Goal: Task Accomplishment & Management: Use online tool/utility

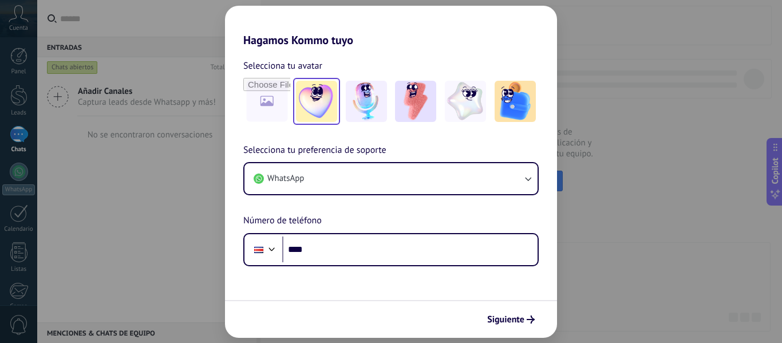
click at [309, 104] on img at bounding box center [316, 101] width 41 height 41
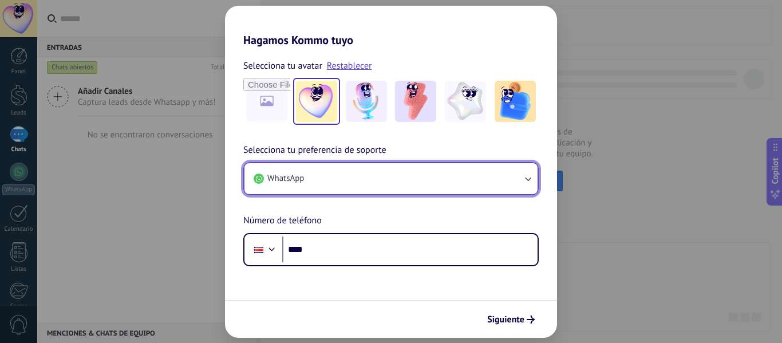
click at [334, 190] on button "WhatsApp" at bounding box center [390, 178] width 293 height 31
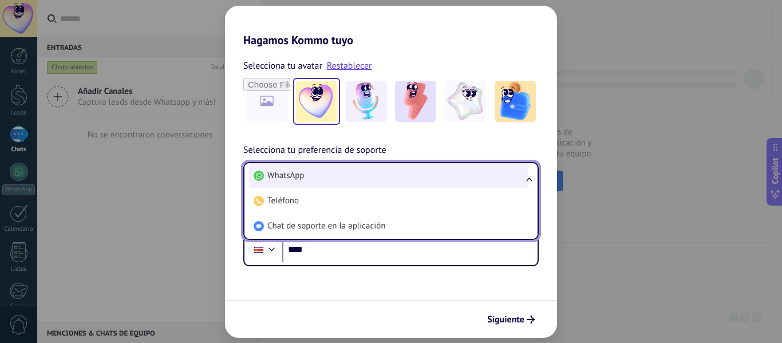
click at [319, 172] on li "WhatsApp" at bounding box center [388, 175] width 279 height 25
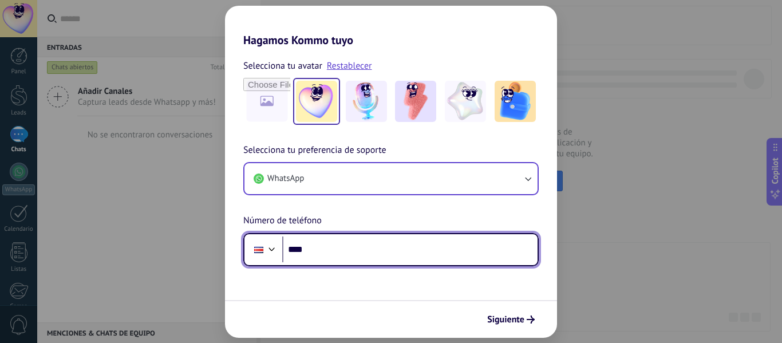
click at [345, 245] on input "****" at bounding box center [409, 249] width 255 height 26
type input "**********"
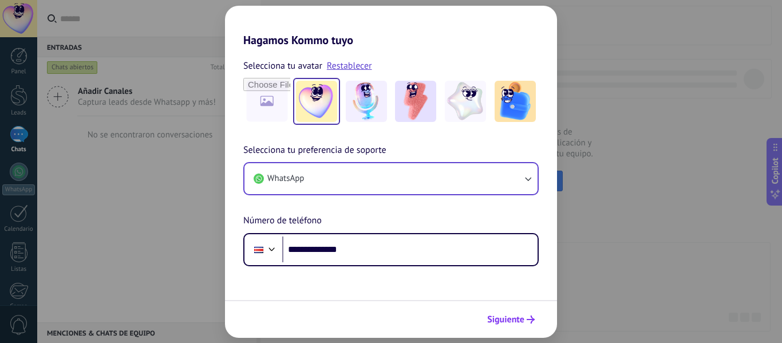
click at [507, 313] on button "Siguiente" at bounding box center [511, 319] width 58 height 19
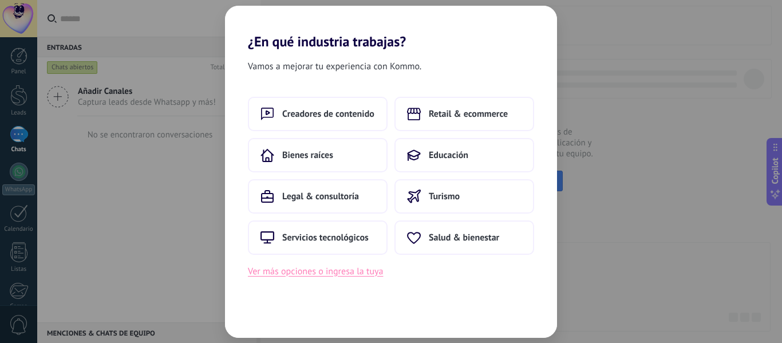
click at [325, 271] on button "Ver más opciones o ingresa la tuya" at bounding box center [315, 271] width 135 height 15
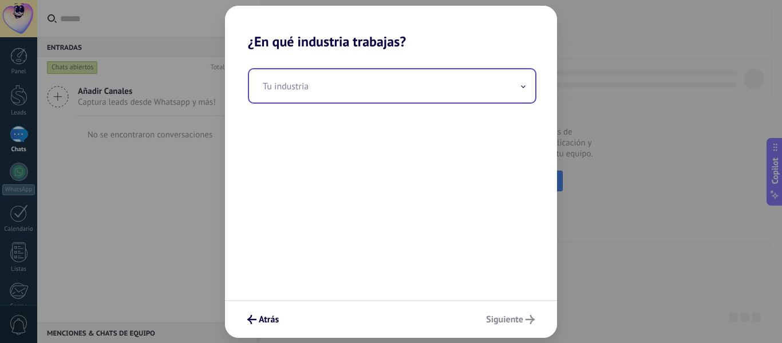
click at [311, 89] on input "text" at bounding box center [392, 85] width 286 height 33
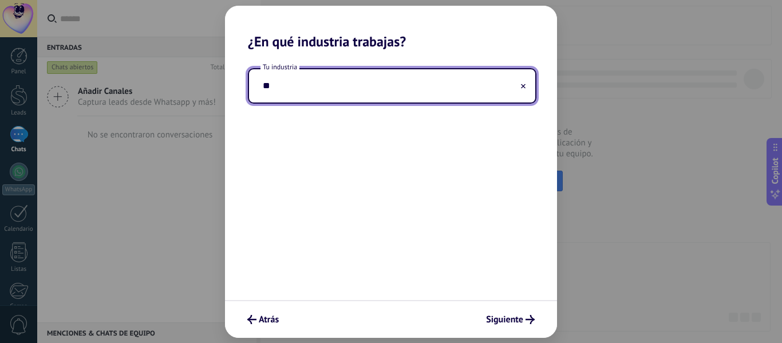
type input "*"
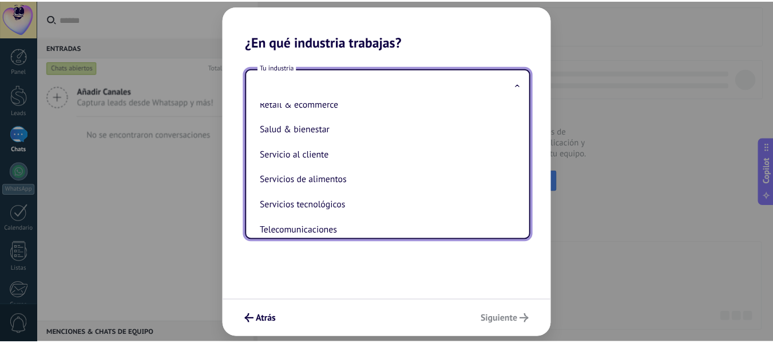
scroll to position [230, 0]
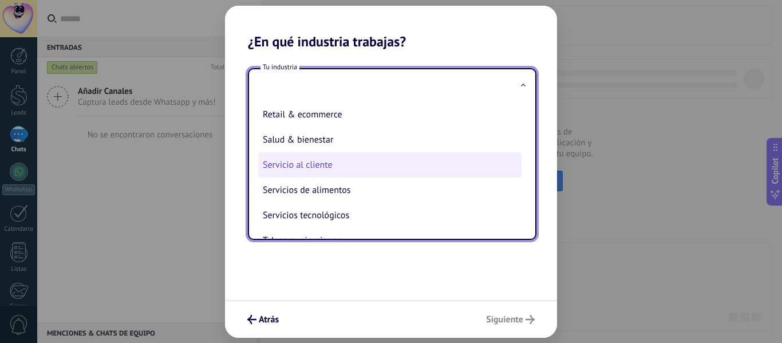
click at [366, 159] on li "Servicio al cliente" at bounding box center [389, 164] width 263 height 25
type input "**********"
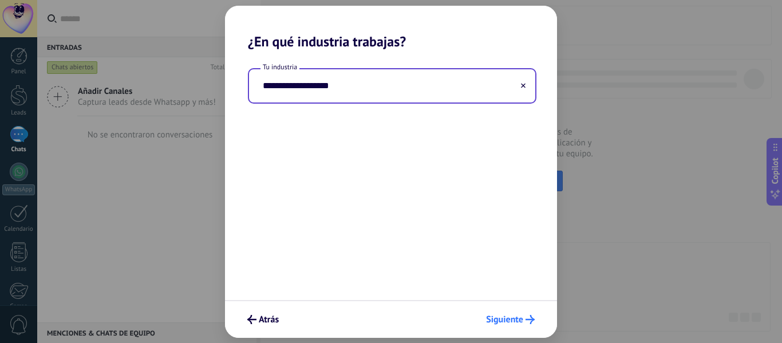
click at [496, 316] on span "Siguiente" at bounding box center [504, 319] width 37 height 8
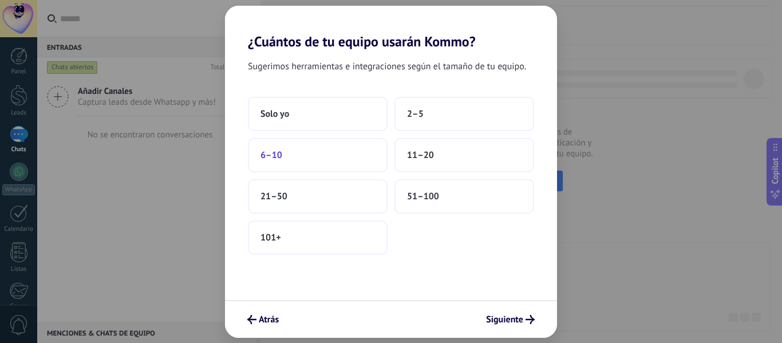
click at [349, 158] on button "6–10" at bounding box center [318, 155] width 140 height 34
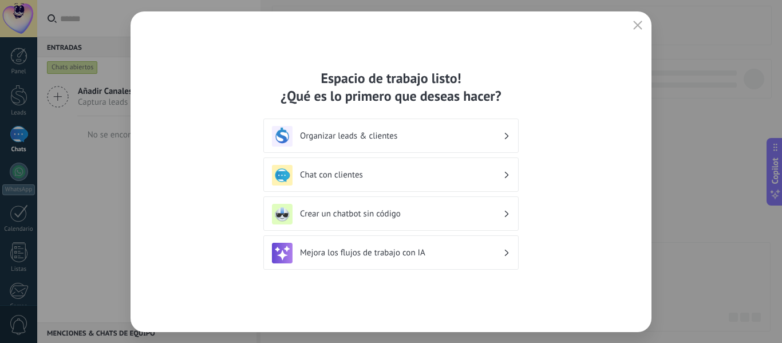
click at [499, 133] on h3 "Organizar leads & clientes" at bounding box center [401, 136] width 203 height 11
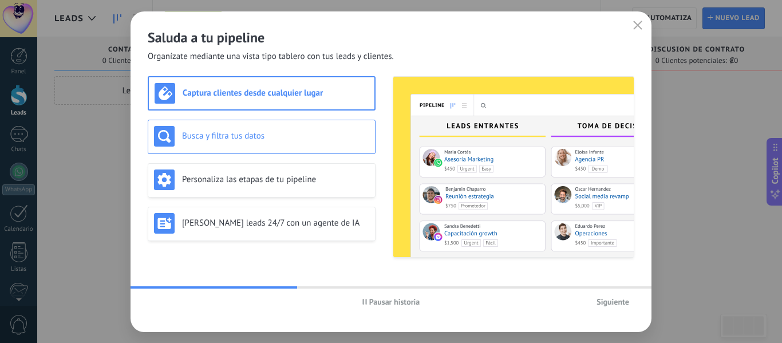
click at [288, 147] on div "Busca y filtra tus datos" at bounding box center [262, 137] width 228 height 34
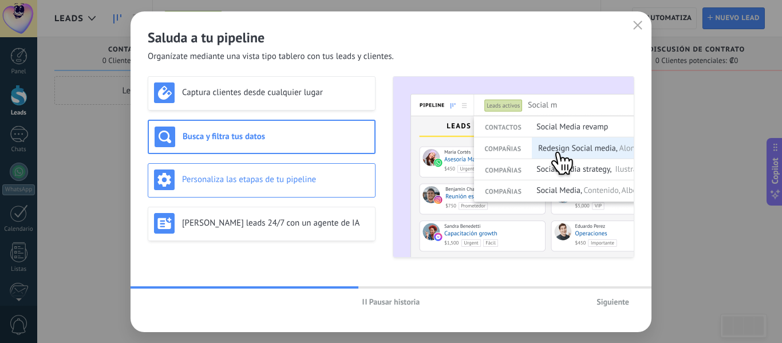
click at [287, 170] on div "Personaliza las etapas de tu pipeline" at bounding box center [261, 179] width 215 height 21
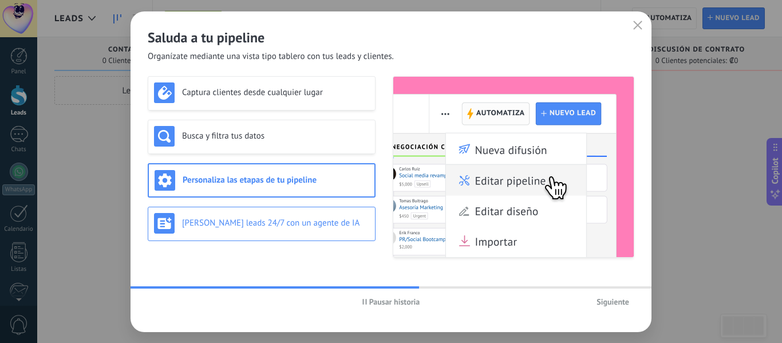
click at [283, 208] on div "[PERSON_NAME] leads 24/7 con un agente de IA" at bounding box center [262, 224] width 228 height 34
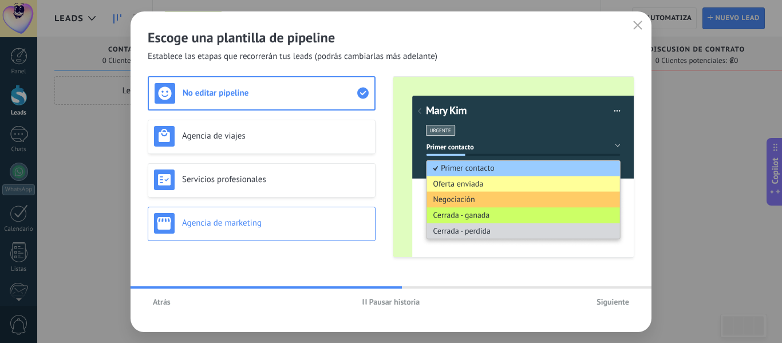
click at [283, 218] on h3 "Agencia de marketing" at bounding box center [275, 223] width 187 height 11
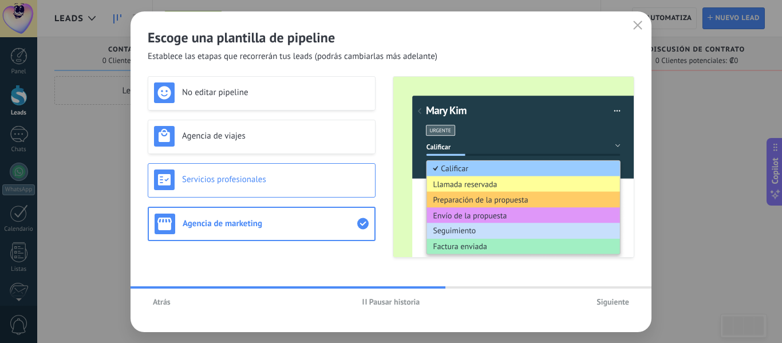
click at [262, 191] on div "Servicios profesionales" at bounding box center [262, 180] width 228 height 34
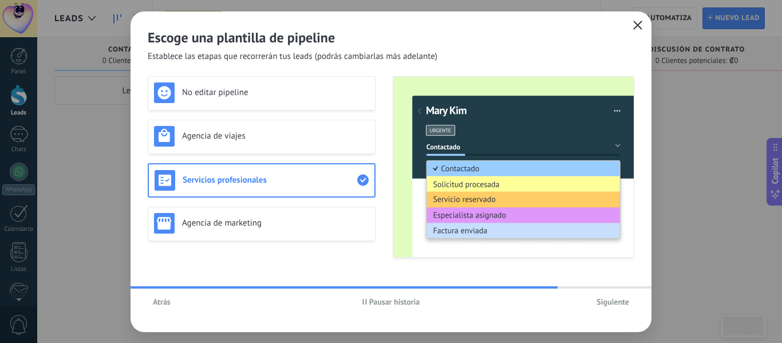
click at [637, 21] on icon "button" at bounding box center [637, 25] width 9 height 9
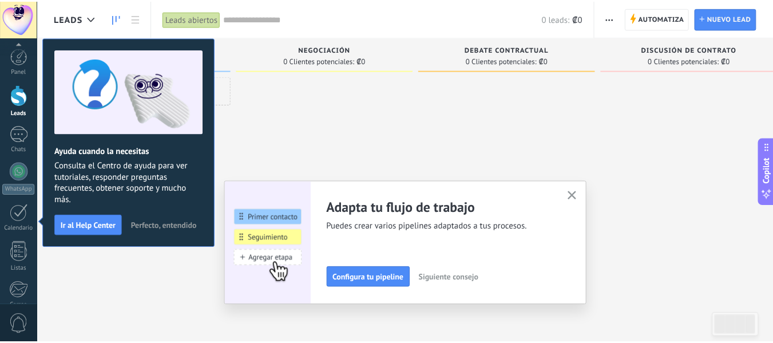
scroll to position [133, 0]
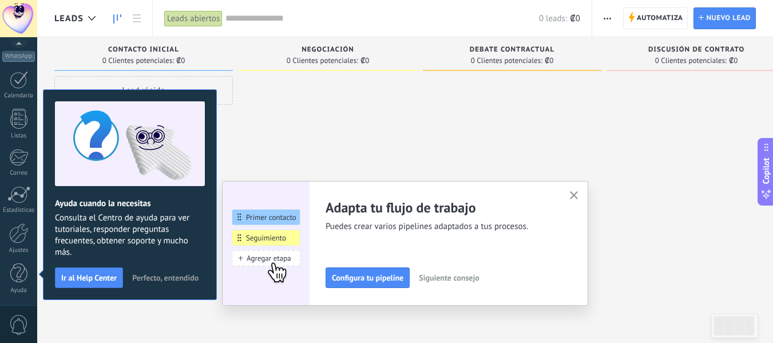
click at [572, 199] on button "button" at bounding box center [574, 195] width 14 height 15
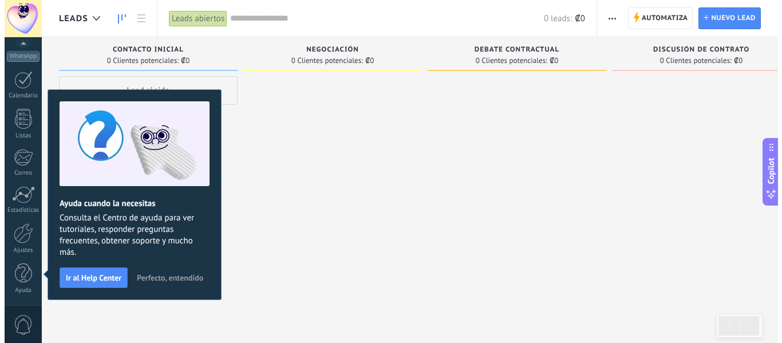
scroll to position [0, 0]
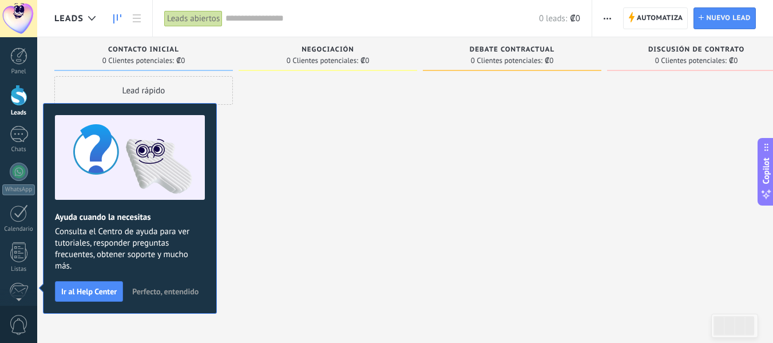
click at [146, 287] on span "Perfecto, entendido" at bounding box center [165, 291] width 66 height 8
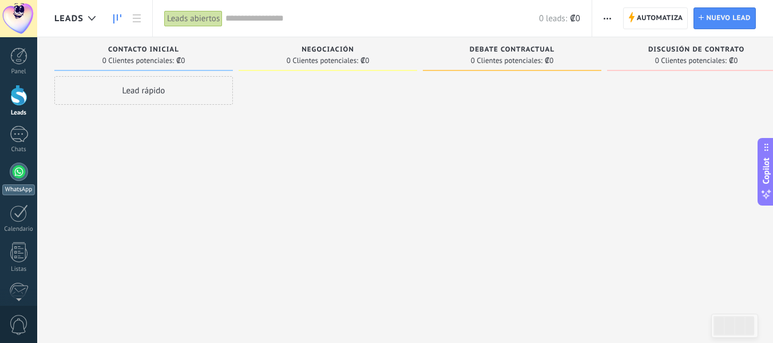
click at [22, 173] on div at bounding box center [19, 172] width 18 height 18
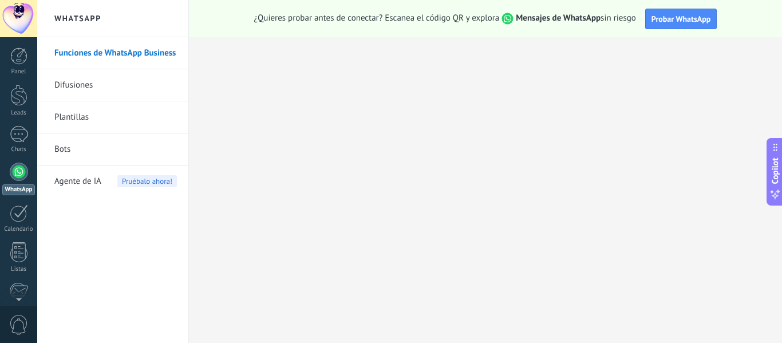
click at [120, 149] on link "Bots" at bounding box center [115, 149] width 122 height 32
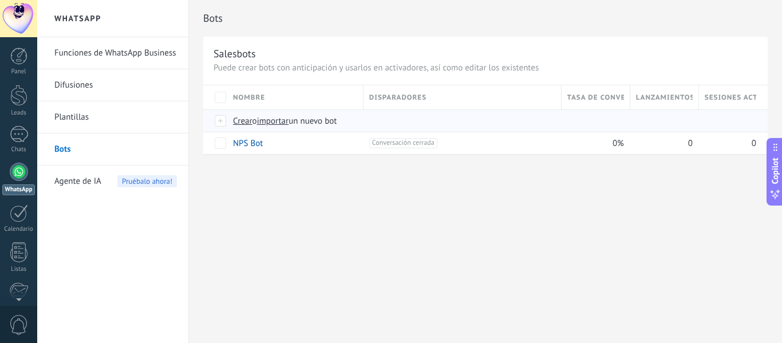
click at [219, 118] on div at bounding box center [221, 121] width 13 height 10
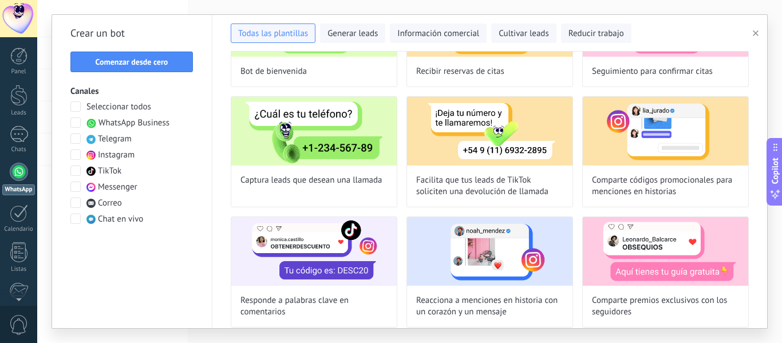
scroll to position [21, 0]
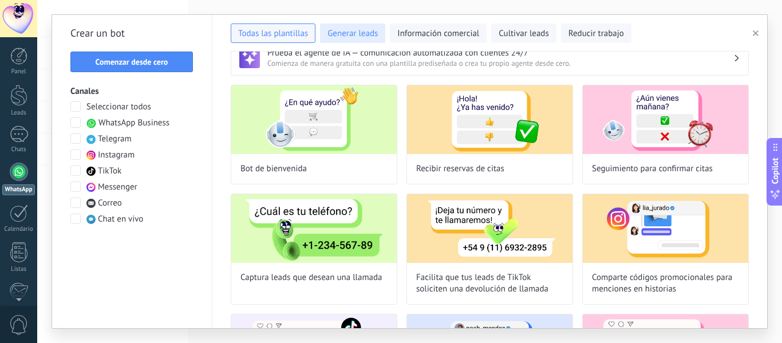
click at [369, 29] on span "Generar leads" at bounding box center [352, 33] width 50 height 11
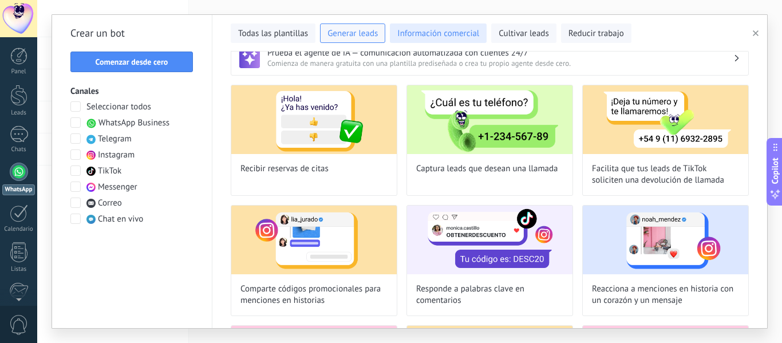
click at [409, 29] on span "Información comercial" at bounding box center [438, 33] width 82 height 11
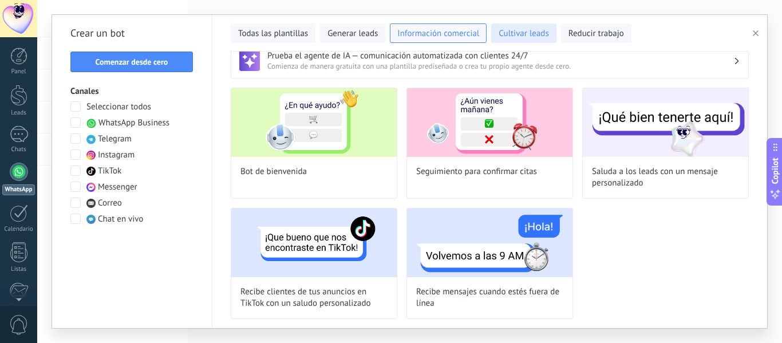
click at [504, 29] on span "Cultivar leads" at bounding box center [524, 33] width 50 height 11
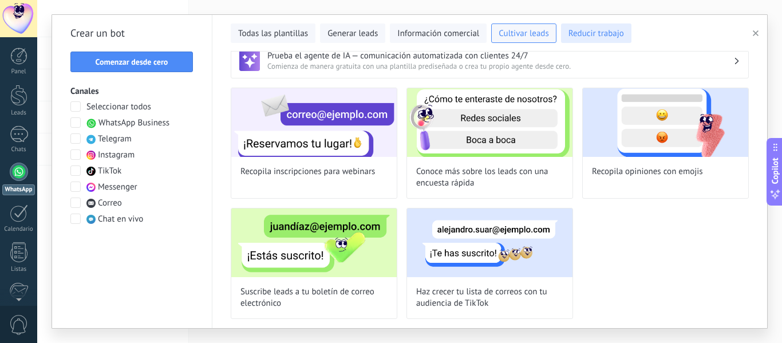
click at [589, 29] on span "Reducir trabajo" at bounding box center [596, 33] width 56 height 11
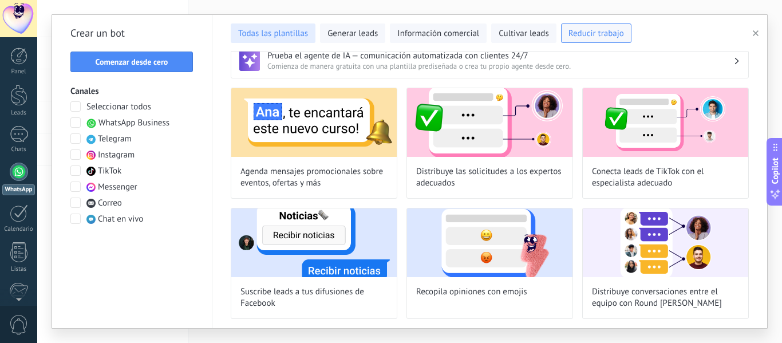
click at [284, 30] on span "Todas las plantillas" at bounding box center [273, 33] width 70 height 11
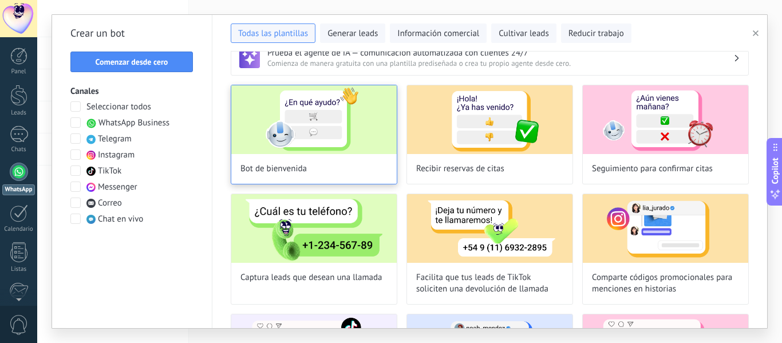
click at [363, 159] on div "Bot de bienvenida" at bounding box center [314, 135] width 167 height 100
type input "**********"
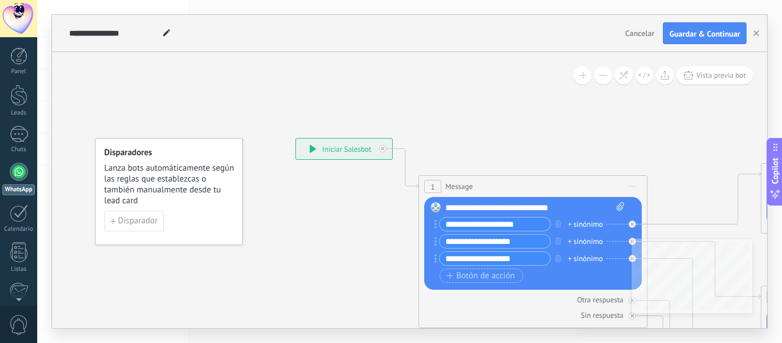
click at [323, 149] on div "**********" at bounding box center [344, 149] width 96 height 21
click at [468, 227] on input "**********" at bounding box center [495, 224] width 110 height 13
click at [633, 35] on span "Cancelar" at bounding box center [639, 33] width 29 height 10
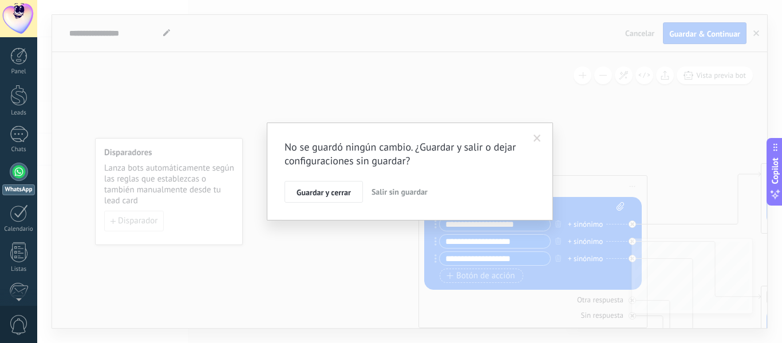
click at [377, 197] on button "Salir sin guardar" at bounding box center [399, 192] width 65 height 22
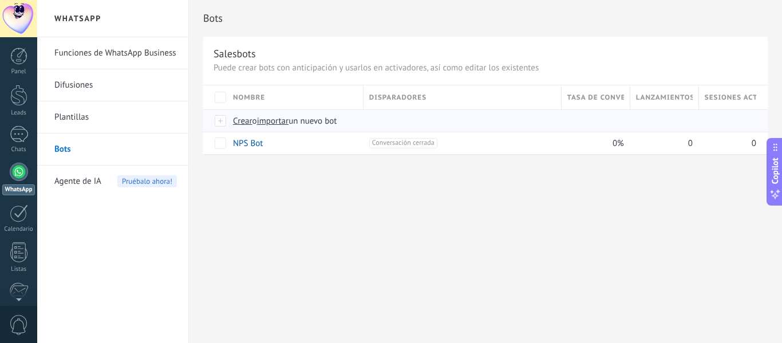
click at [228, 120] on div "Crear o importar un nuevo bot" at bounding box center [430, 121] width 407 height 22
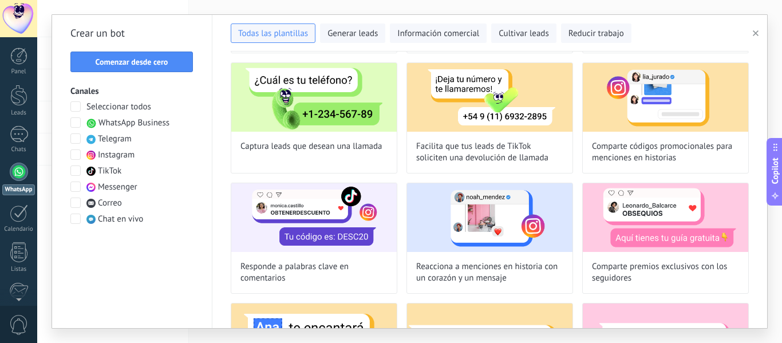
scroll to position [155, 0]
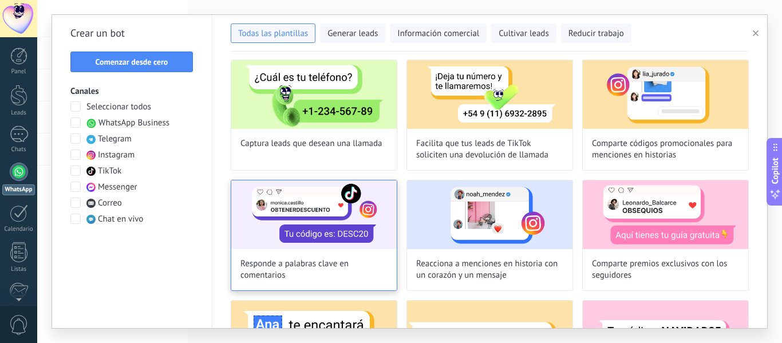
click at [316, 234] on img at bounding box center [313, 214] width 165 height 69
type input "**********"
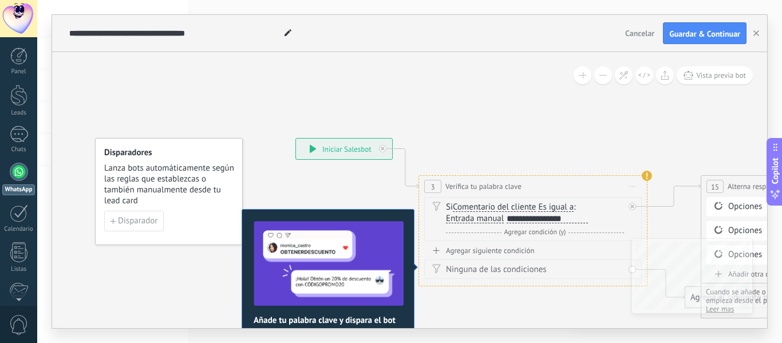
click at [473, 217] on span "Entrada manual" at bounding box center [475, 218] width 58 height 9
click at [473, 217] on button "Entrada manual" at bounding box center [511, 218] width 143 height 21
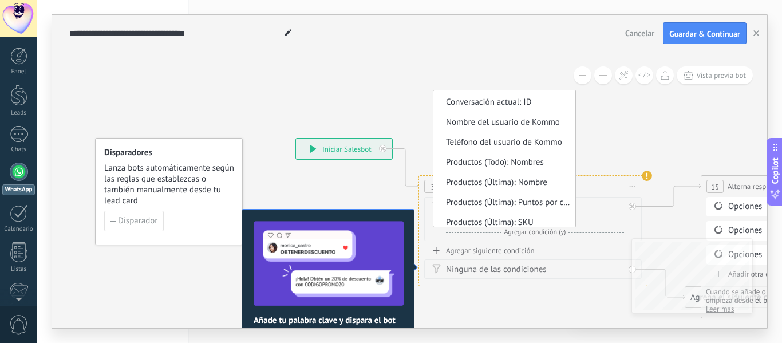
scroll to position [545, 0]
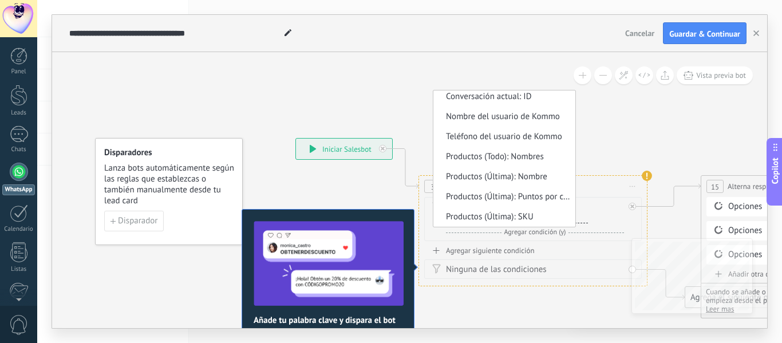
click at [588, 246] on div "Agregar siguiente condición" at bounding box center [533, 251] width 218 height 10
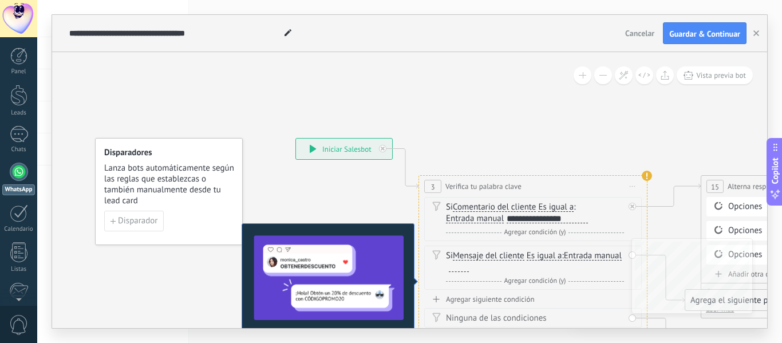
click at [588, 246] on div "Si Mensaje del cliente Mensaje del cliente Comentario del cliente El cliente Có…" at bounding box center [533, 268] width 218 height 44
click at [633, 205] on icon at bounding box center [632, 206] width 4 height 4
click at [619, 205] on div "Borrar" at bounding box center [620, 206] width 13 height 17
click at [634, 221] on div "Borrar" at bounding box center [637, 222] width 51 height 19
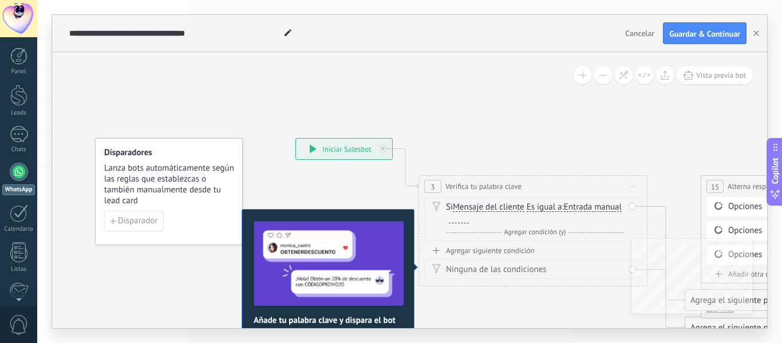
click at [520, 246] on div "Agregar siguiente condición" at bounding box center [533, 251] width 218 height 10
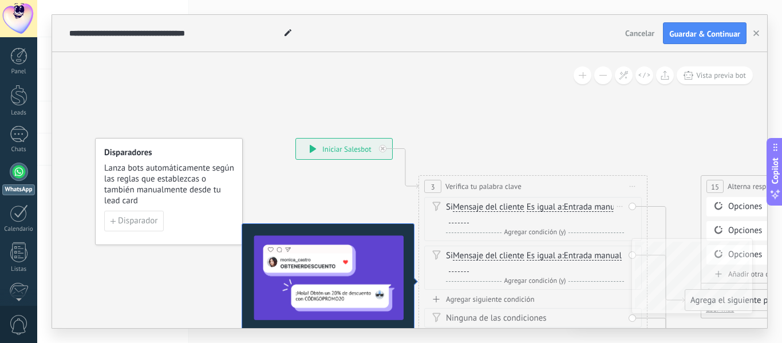
click at [620, 202] on div "Borrar" at bounding box center [620, 206] width 13 height 17
click at [631, 220] on div "Borrar" at bounding box center [637, 222] width 51 height 19
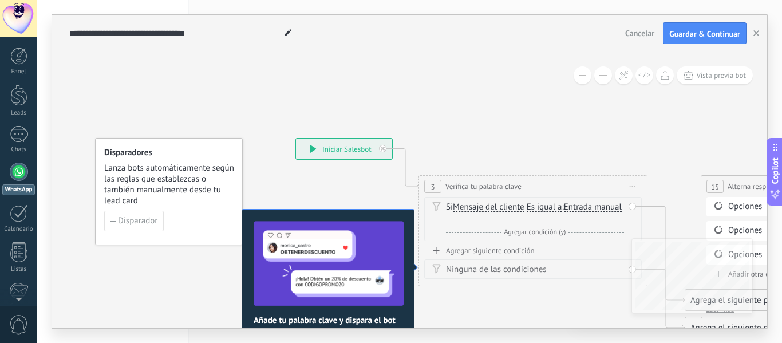
click at [523, 268] on div "Ninguna de las condiciones" at bounding box center [535, 269] width 178 height 11
click at [627, 184] on span "Iniciar vista previa aquí Cambiar nombre Duplicar [GEOGRAPHIC_DATA]" at bounding box center [632, 186] width 18 height 17
click at [647, 222] on div "Cambiar nombre" at bounding box center [684, 221] width 113 height 19
click at [631, 203] on div "Si Mensaje del cliente Mensaje del cliente Comentario del cliente El cliente Có…" at bounding box center [533, 219] width 218 height 44
click at [633, 210] on div "Si Mensaje del cliente Mensaje del cliente Comentario del cliente El cliente Có…" at bounding box center [533, 219] width 218 height 44
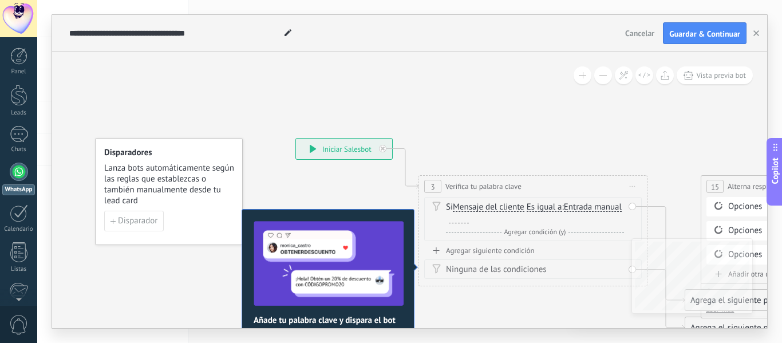
click at [633, 210] on div "Si Mensaje del cliente Mensaje del cliente Comentario del cliente El cliente Có…" at bounding box center [533, 219] width 218 height 44
click at [544, 231] on span "Agregar condición (y)" at bounding box center [535, 232] width 68 height 9
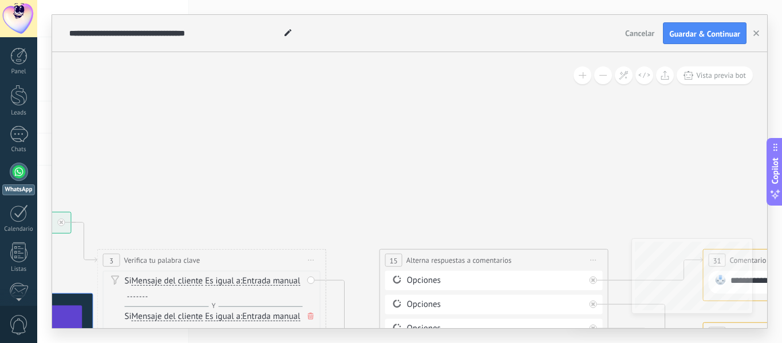
click at [151, 271] on div "Si Mensaje del cliente Mensaje del cliente Comentario del cliente El cliente Có…" at bounding box center [212, 311] width 218 height 80
click at [140, 258] on span "Verifica tu palabra clave" at bounding box center [162, 260] width 76 height 11
click at [314, 317] on span at bounding box center [310, 316] width 11 height 13
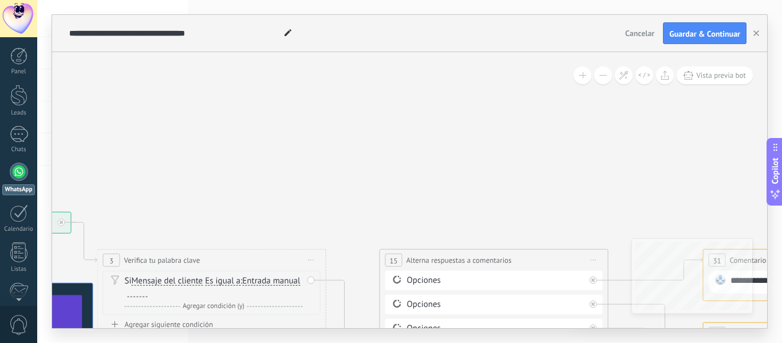
click at [311, 259] on icon at bounding box center [312, 259] width 6 height 1
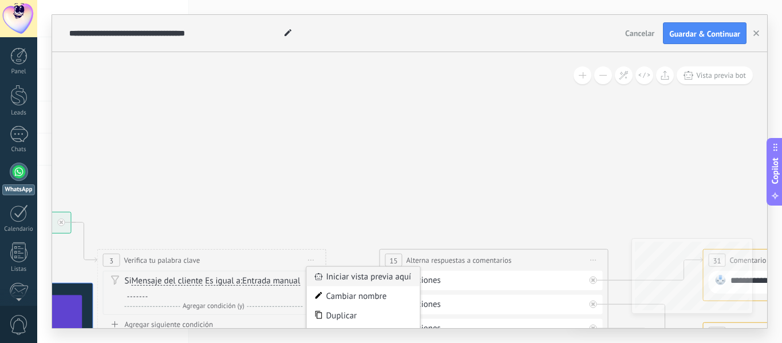
click at [331, 283] on div "Iniciar vista previa aquí" at bounding box center [363, 276] width 113 height 19
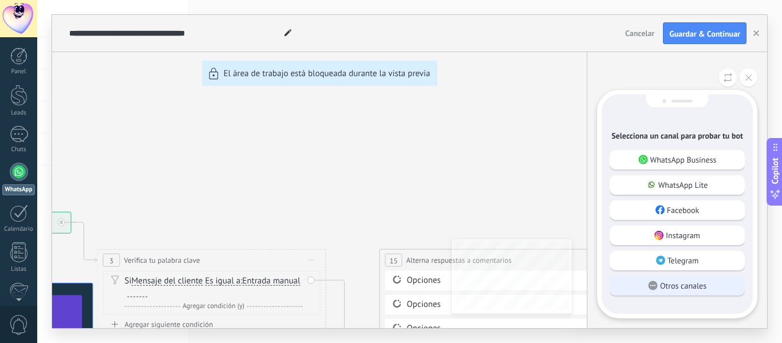
click at [666, 285] on p "Otros canales" at bounding box center [683, 285] width 46 height 10
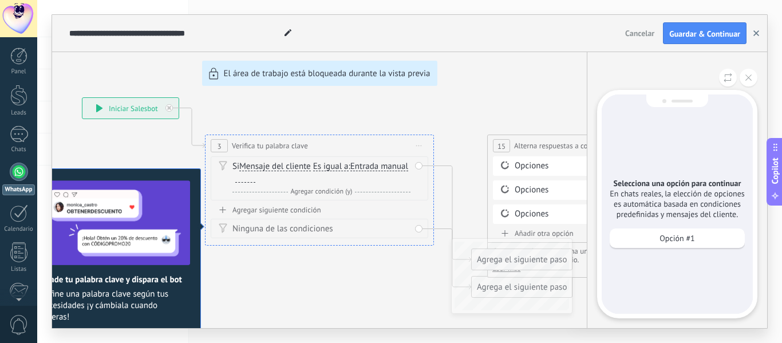
click at [757, 34] on use "button" at bounding box center [756, 33] width 6 height 6
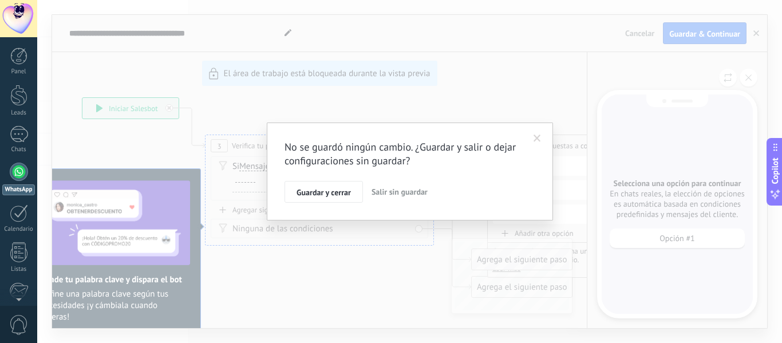
click at [406, 189] on span "Salir sin guardar" at bounding box center [399, 192] width 56 height 10
